Goal: Information Seeking & Learning: Check status

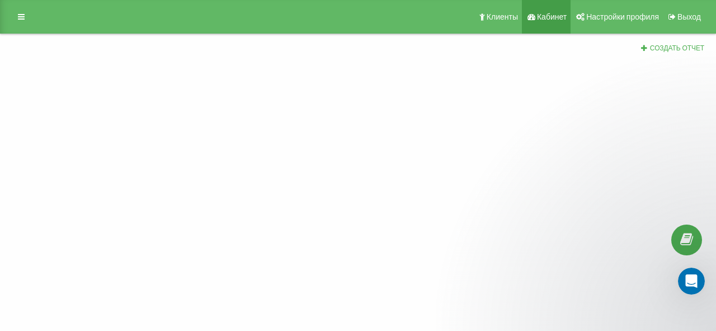
click at [550, 15] on span "Кабинет" at bounding box center [552, 16] width 30 height 9
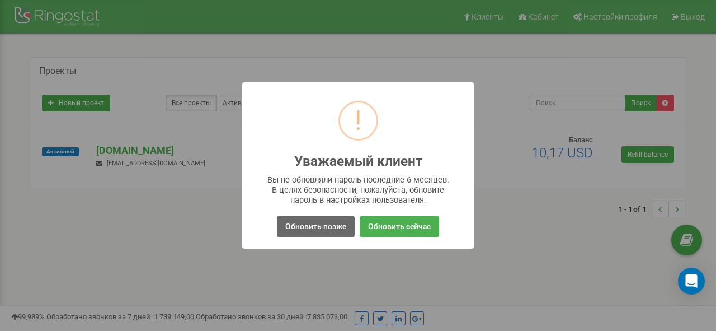
click at [318, 224] on button "Обновить позже" at bounding box center [316, 226] width 78 height 21
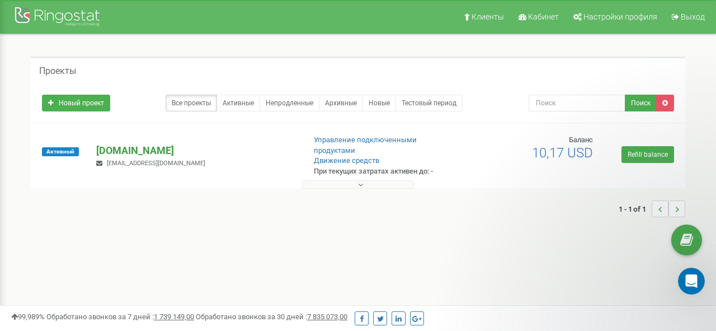
click at [112, 143] on p "[DOMAIN_NAME]" at bounding box center [196, 150] width 200 height 15
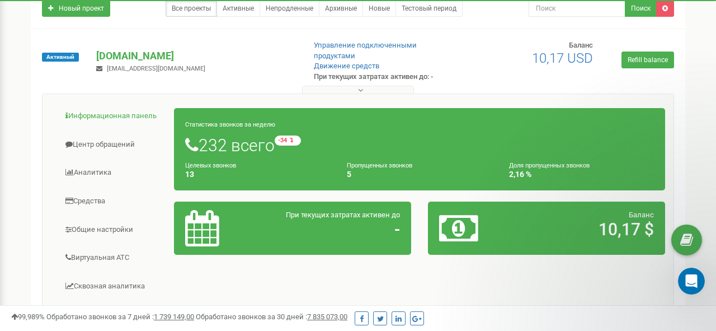
scroll to position [99, 0]
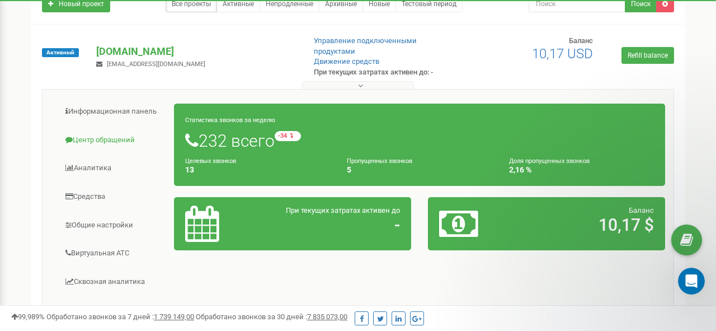
click at [109, 129] on link "Центр обращений" at bounding box center [113, 139] width 124 height 27
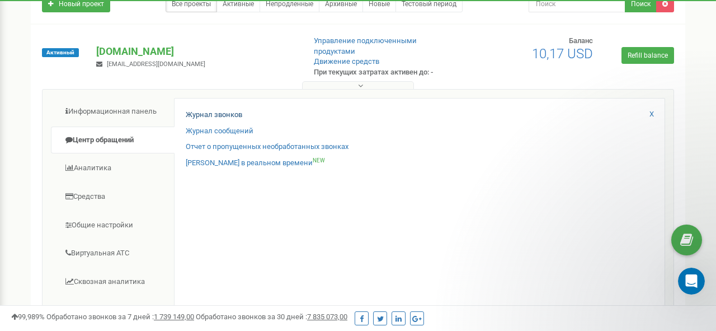
click at [211, 110] on link "Журнал звонков" at bounding box center [214, 115] width 57 height 11
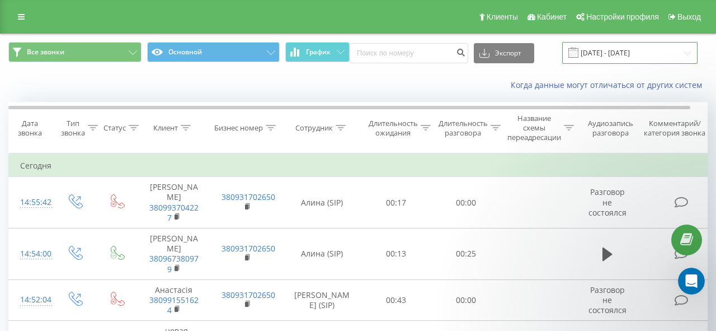
click at [612, 51] on input "19.08.2025 - 19.09.2025" at bounding box center [629, 53] width 135 height 22
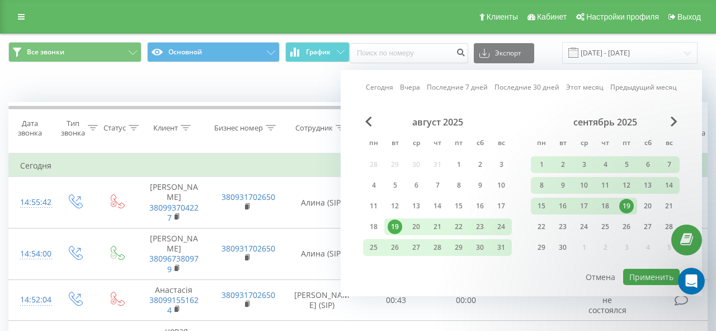
click at [630, 213] on div "19" at bounding box center [626, 206] width 15 height 15
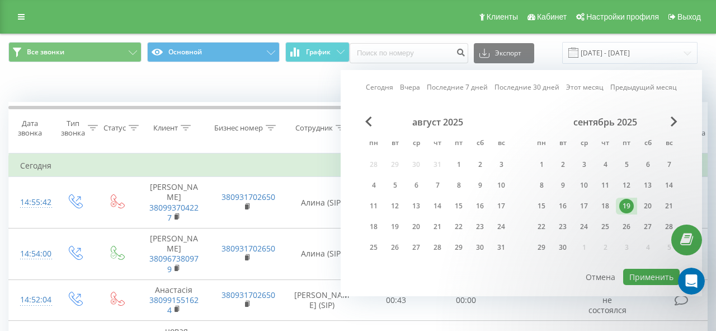
click at [630, 213] on div "19" at bounding box center [626, 206] width 15 height 15
click at [652, 285] on button "Применить" at bounding box center [651, 277] width 57 height 16
type input "19.09.2025 - 19.09.2025"
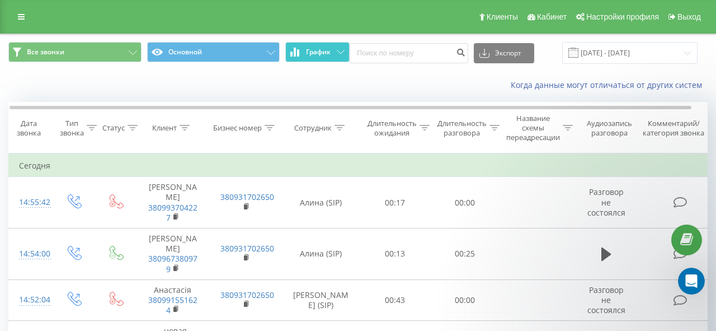
click at [313, 56] on span "График" at bounding box center [318, 52] width 25 height 8
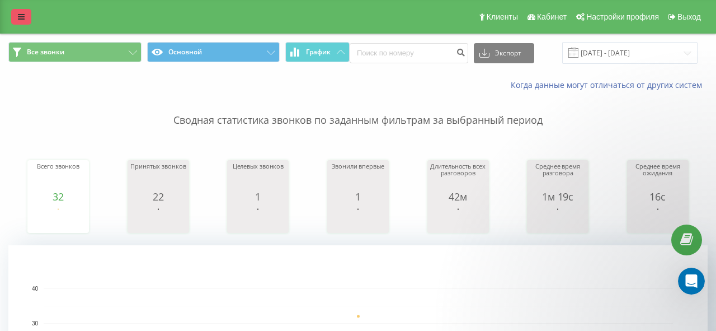
click at [22, 13] on icon at bounding box center [21, 17] width 7 height 8
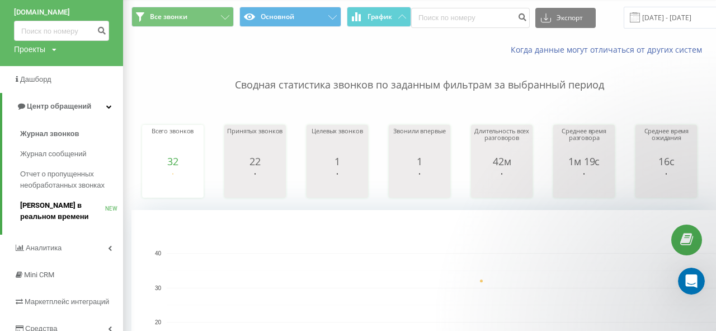
scroll to position [36, 0]
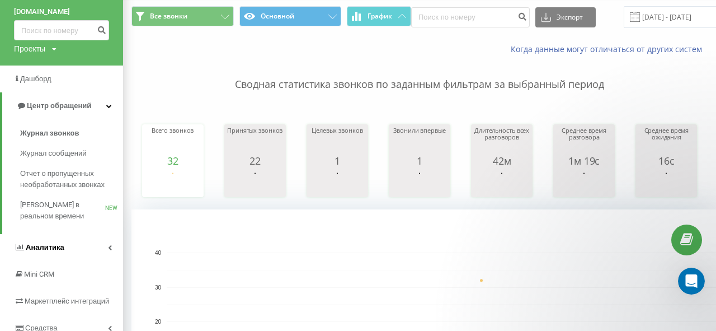
click at [97, 255] on link "Аналитика" at bounding box center [61, 247] width 123 height 27
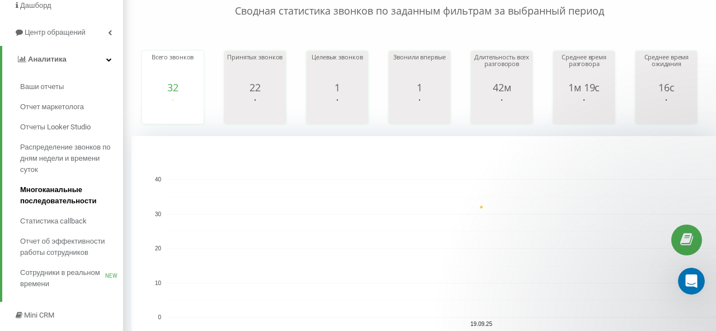
scroll to position [110, 0]
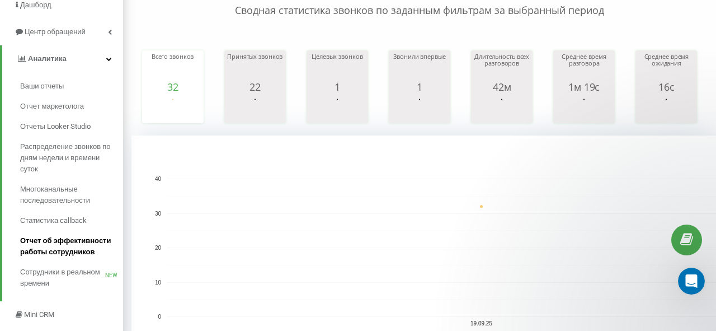
click at [60, 246] on span "Отчет об эффективности работы сотрудников" at bounding box center [68, 246] width 97 height 22
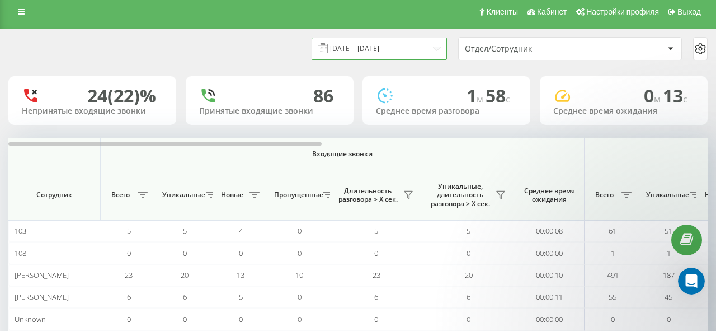
click at [411, 54] on input "[DATE] - [DATE]" at bounding box center [379, 48] width 135 height 22
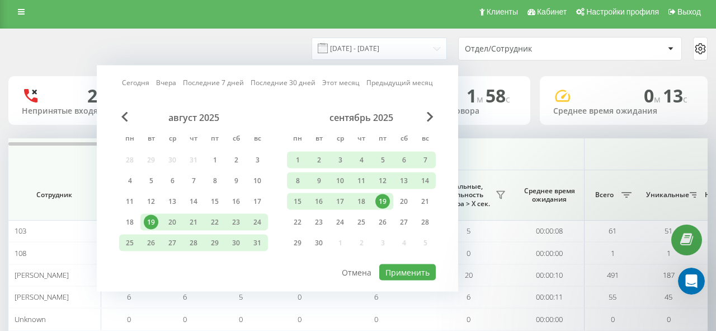
click at [384, 198] on div "19" at bounding box center [382, 201] width 15 height 15
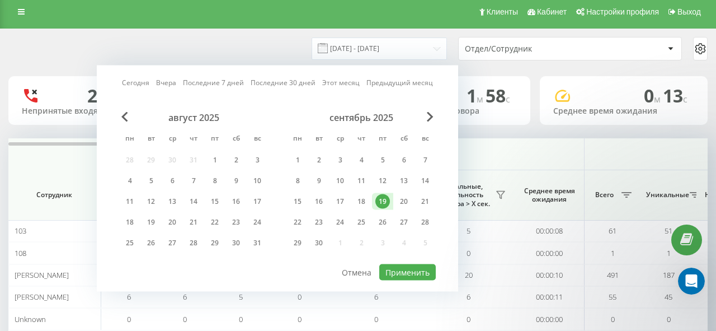
click at [410, 280] on div "Сегодня Вчера Последние 7 дней Последние 30 дней Этот месяц Предыдущий месяц ав…" at bounding box center [277, 178] width 361 height 226
click at [413, 273] on button "Применить" at bounding box center [407, 272] width 57 height 16
type input "[DATE] - [DATE]"
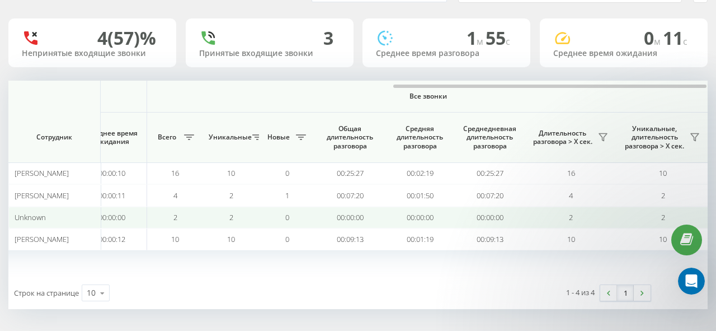
scroll to position [62, 0]
